Goal: Find contact information: Find contact information

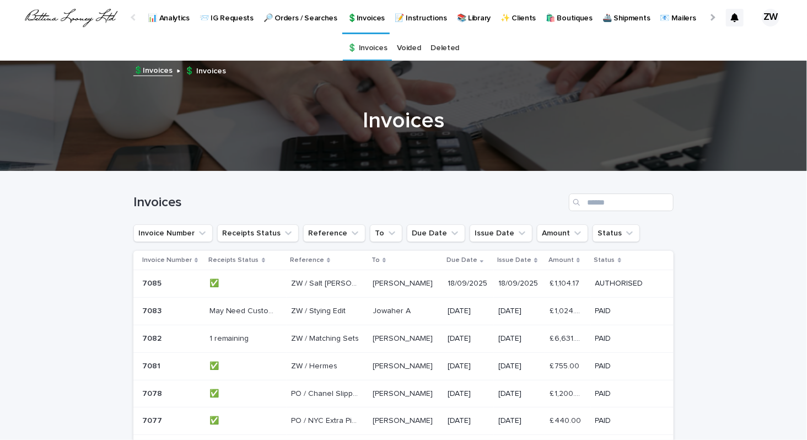
click at [224, 19] on p "📨 IG Requests" at bounding box center [227, 11] width 54 height 23
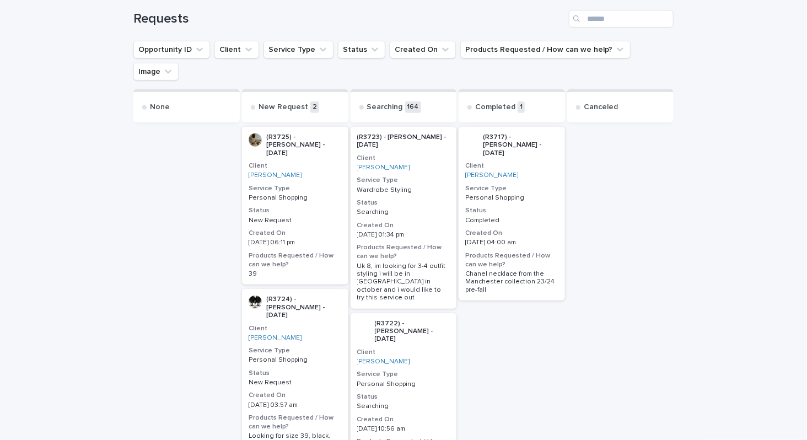
scroll to position [160, 0]
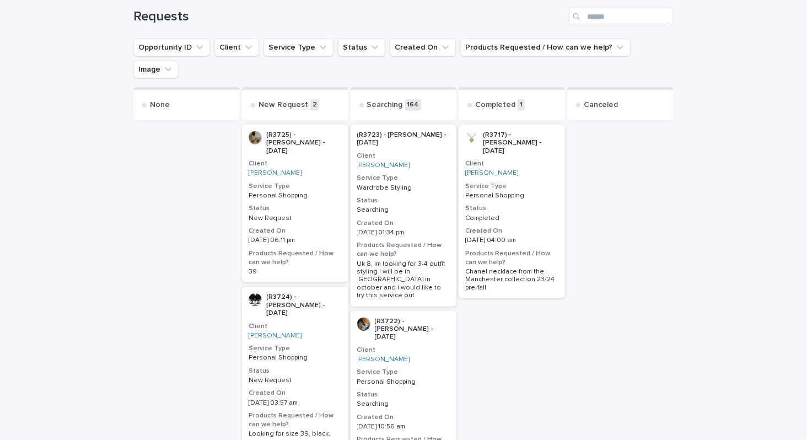
click at [304, 218] on div "(R3725) - [PERSON_NAME] - [DATE] Client [PERSON_NAME] Service Type Personal Sho…" at bounding box center [295, 204] width 106 height 158
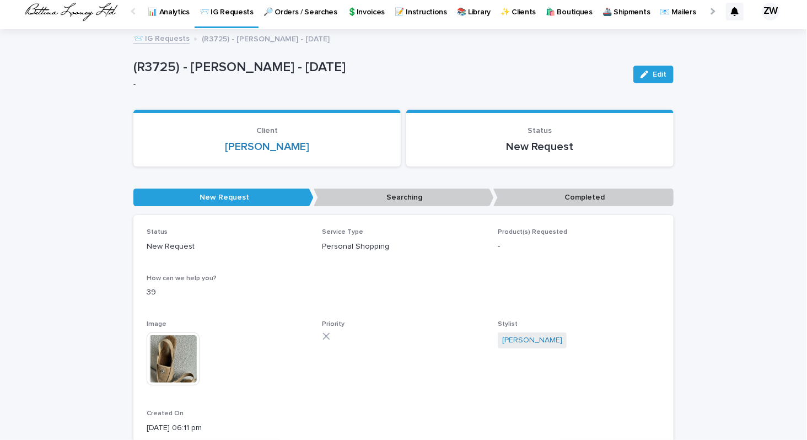
scroll to position [6, 0]
click at [287, 147] on link "[PERSON_NAME]" at bounding box center [267, 147] width 84 height 13
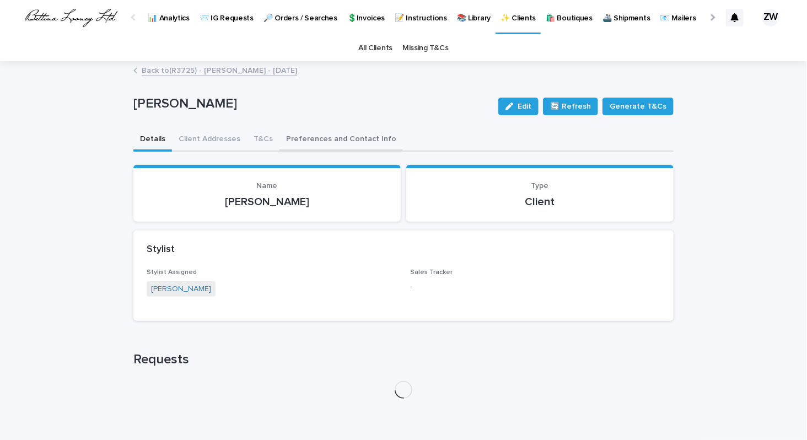
click at [317, 139] on button "Preferences and Contact Info" at bounding box center [342, 139] width 124 height 23
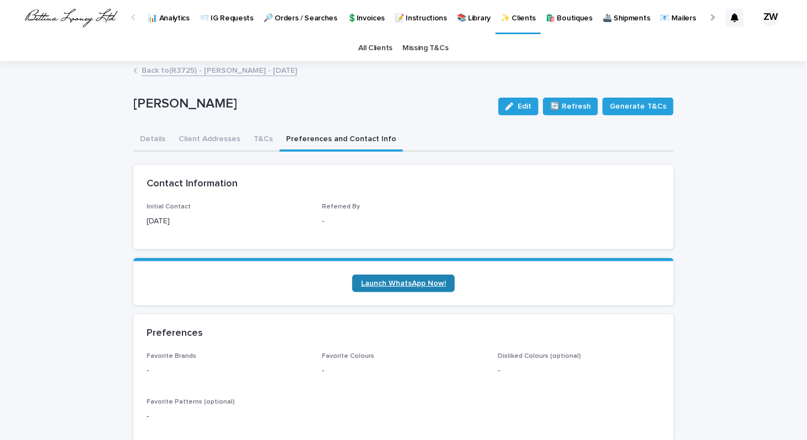
click at [392, 284] on span "Launch WhatsApp Now!" at bounding box center [403, 284] width 85 height 8
drag, startPoint x: 237, startPoint y: 104, endPoint x: 131, endPoint y: 101, distance: 105.9
click at [131, 101] on div "Loading... Saving… Loading... Saving… Caitlin Randazzo Edit 🔄 Refresh Generate …" at bounding box center [403, 417] width 551 height 710
copy p "Caitlin Randazzo"
click at [208, 18] on p "📨 IG Requests" at bounding box center [227, 11] width 54 height 23
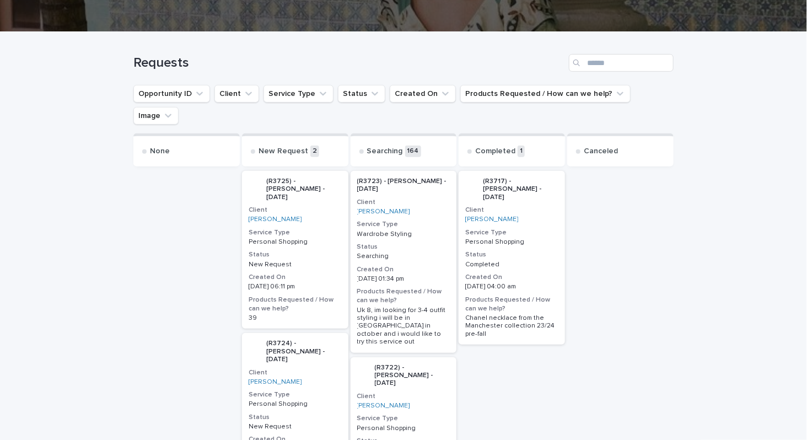
scroll to position [114, 0]
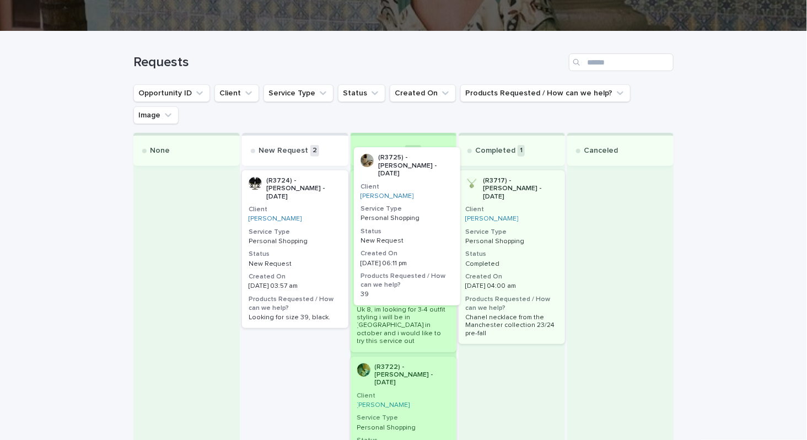
drag, startPoint x: 276, startPoint y: 243, endPoint x: 389, endPoint y: 241, distance: 113.6
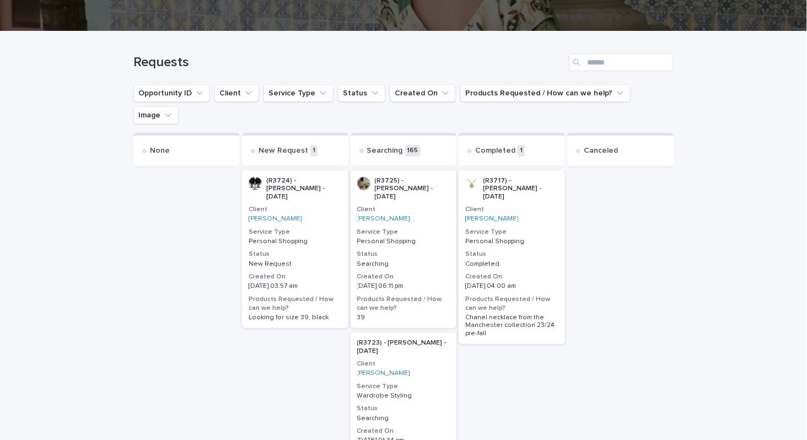
click at [322, 250] on h3 "Status" at bounding box center [295, 254] width 93 height 9
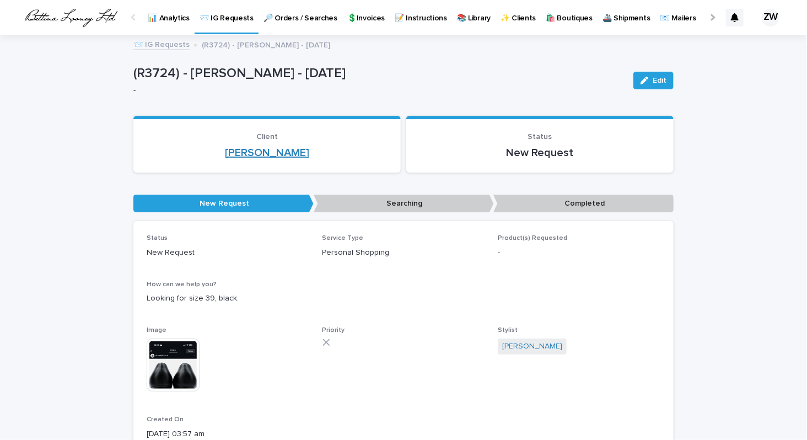
click at [286, 153] on link "[PERSON_NAME]" at bounding box center [267, 152] width 84 height 13
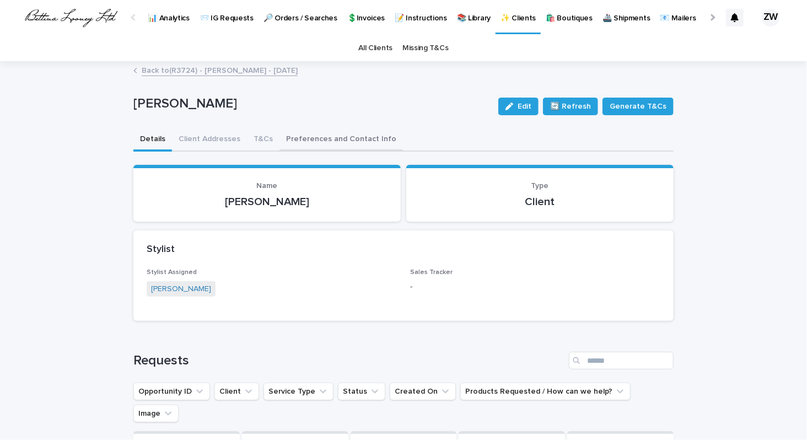
click at [345, 137] on button "Preferences and Contact Info" at bounding box center [342, 139] width 124 height 23
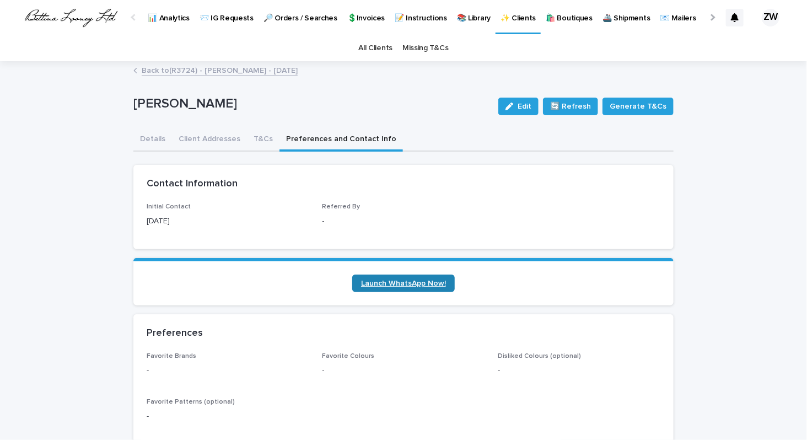
click at [405, 285] on span "Launch WhatsApp Now!" at bounding box center [403, 284] width 85 height 8
drag, startPoint x: 263, startPoint y: 105, endPoint x: 136, endPoint y: 104, distance: 126.8
click at [136, 105] on p "[PERSON_NAME]" at bounding box center [311, 104] width 356 height 16
copy p "[PERSON_NAME]"
click at [501, 17] on p "✨ Clients" at bounding box center [518, 11] width 35 height 23
